Goal: Go to known website

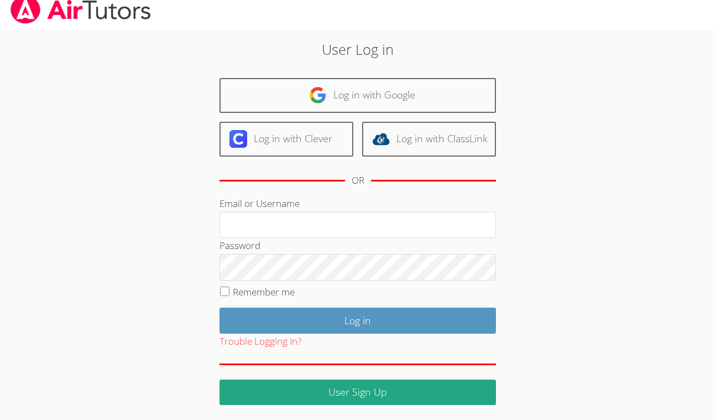
scroll to position [8, 0]
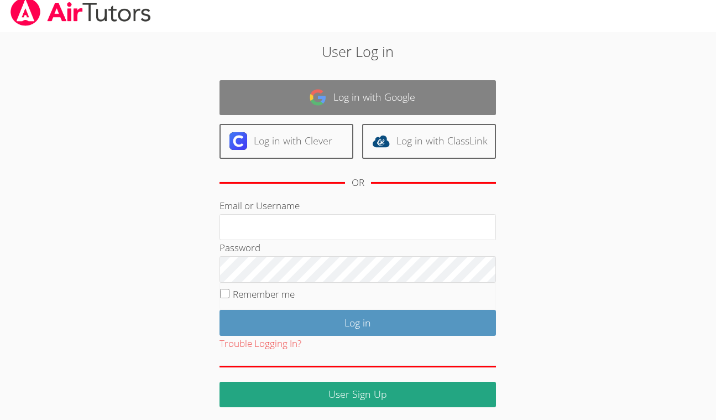
click at [381, 91] on link "Log in with Google" at bounding box center [357, 97] width 276 height 35
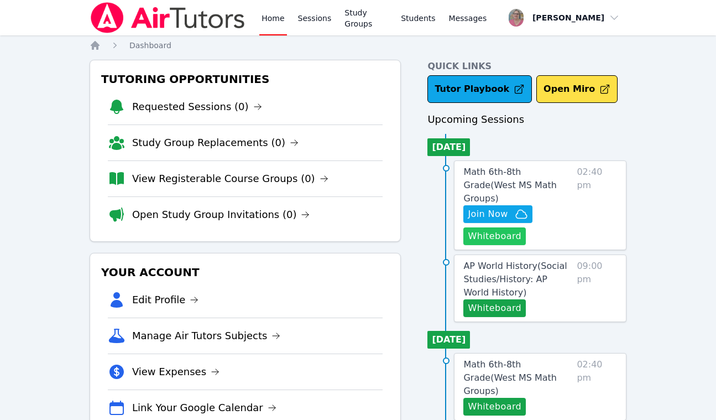
click at [495, 227] on button "Whiteboard" at bounding box center [494, 236] width 62 height 18
